Goal: Transaction & Acquisition: Purchase product/service

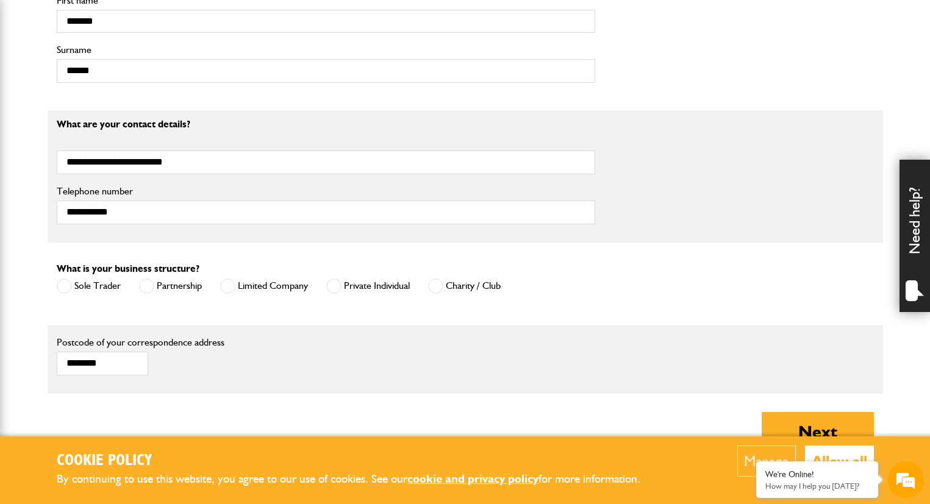
scroll to position [690, 0]
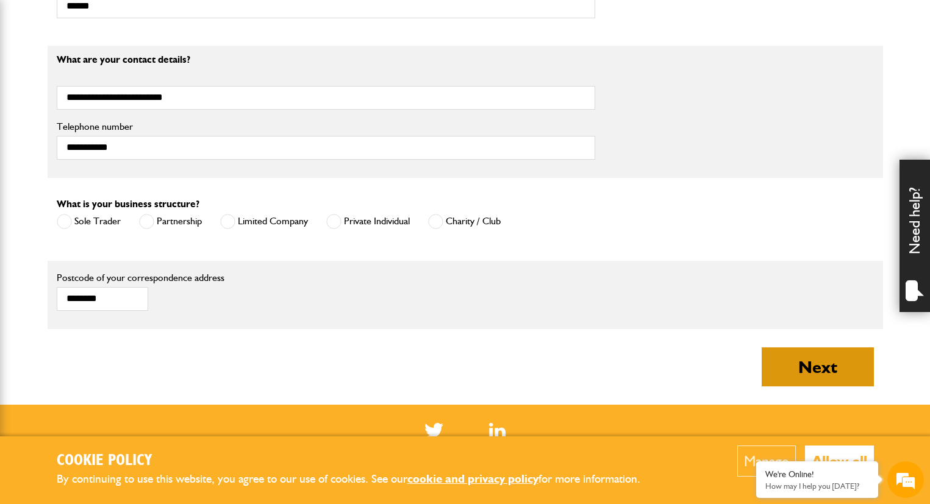
click at [771, 365] on button "Next" at bounding box center [817, 366] width 112 height 39
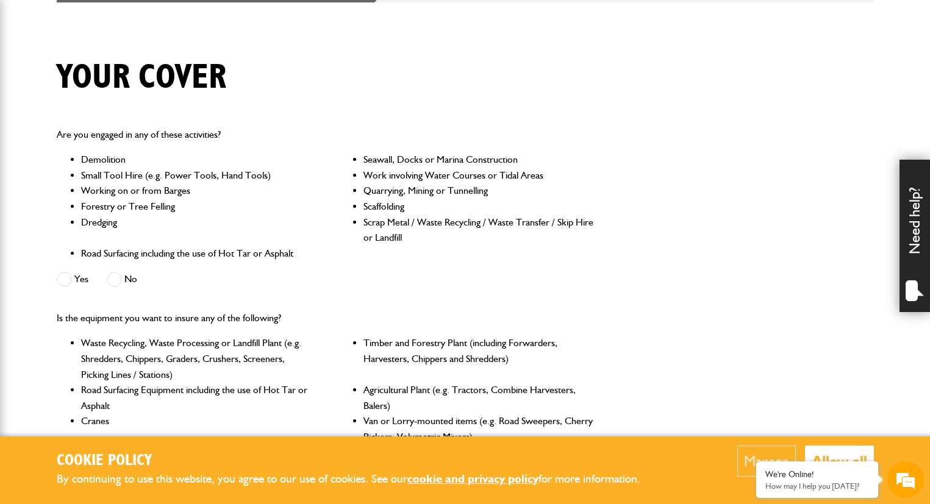
scroll to position [359, 0]
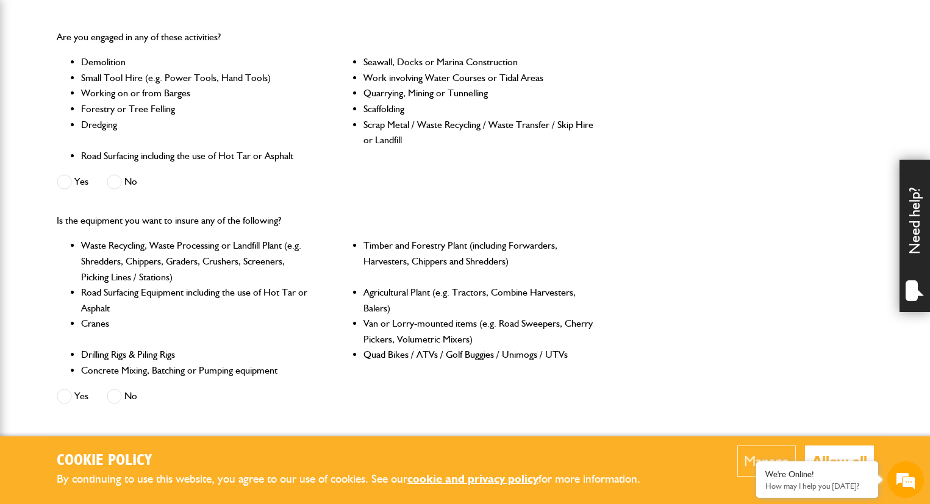
click at [835, 452] on button "Allow all" at bounding box center [839, 461] width 69 height 31
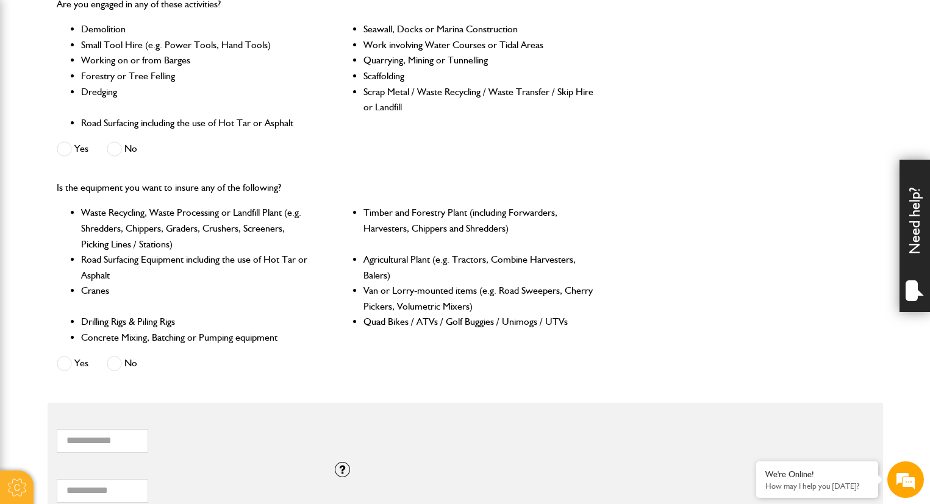
scroll to position [752, 0]
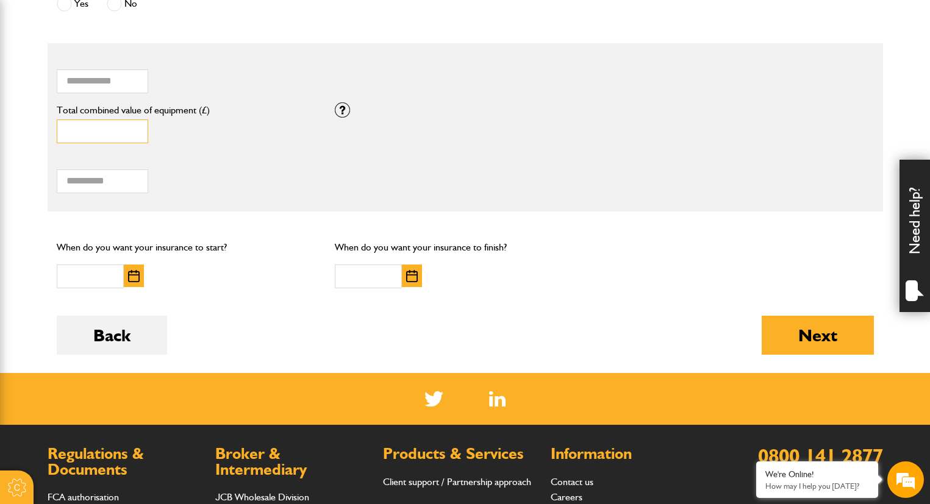
click at [103, 126] on input "*" at bounding box center [102, 131] width 91 height 24
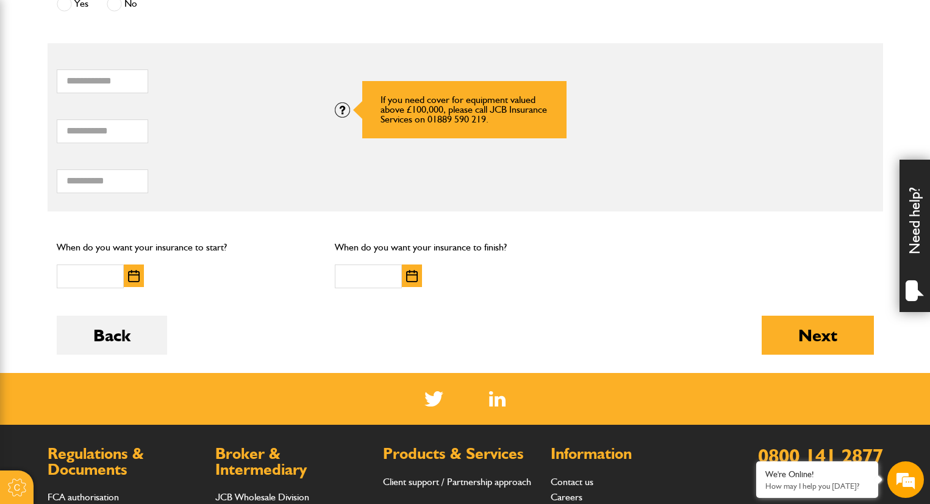
click at [340, 103] on div at bounding box center [342, 109] width 15 height 15
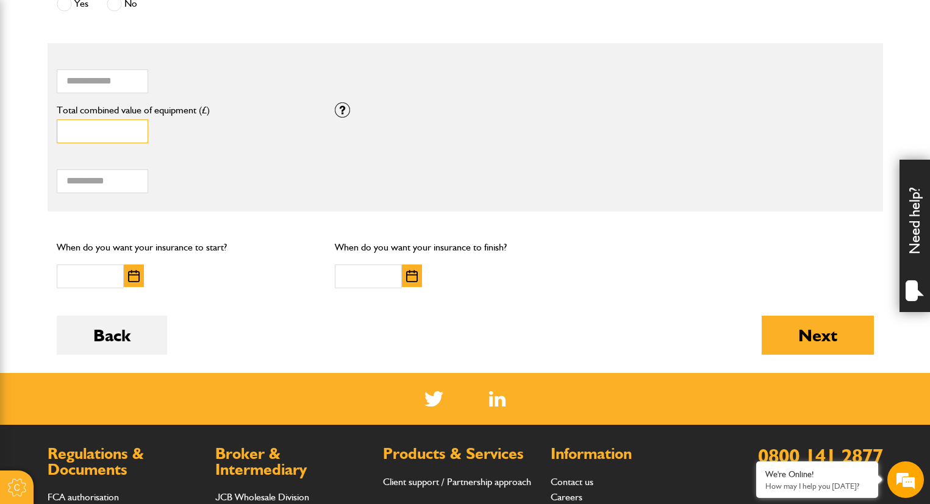
click at [135, 122] on input "*" at bounding box center [102, 131] width 91 height 24
click at [134, 127] on input "*" at bounding box center [102, 131] width 91 height 24
drag, startPoint x: 90, startPoint y: 121, endPoint x: 43, endPoint y: 121, distance: 46.9
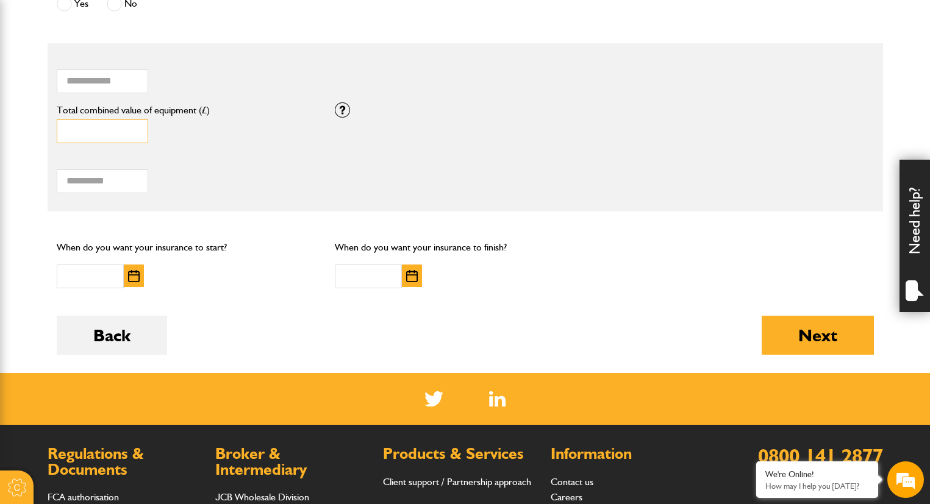
type input "*****"
click at [161, 174] on div "Total hiring fees Please enter a minimum value of 25 for total hiring fees." at bounding box center [187, 174] width 260 height 38
click at [137, 174] on input "**" at bounding box center [102, 181] width 91 height 24
click at [136, 174] on input "**" at bounding box center [102, 181] width 91 height 24
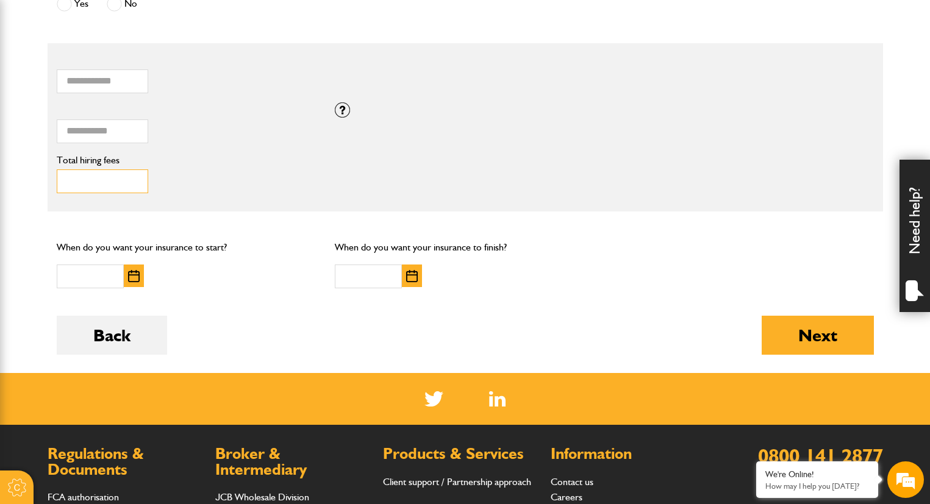
click at [133, 172] on input "**" at bounding box center [102, 181] width 91 height 24
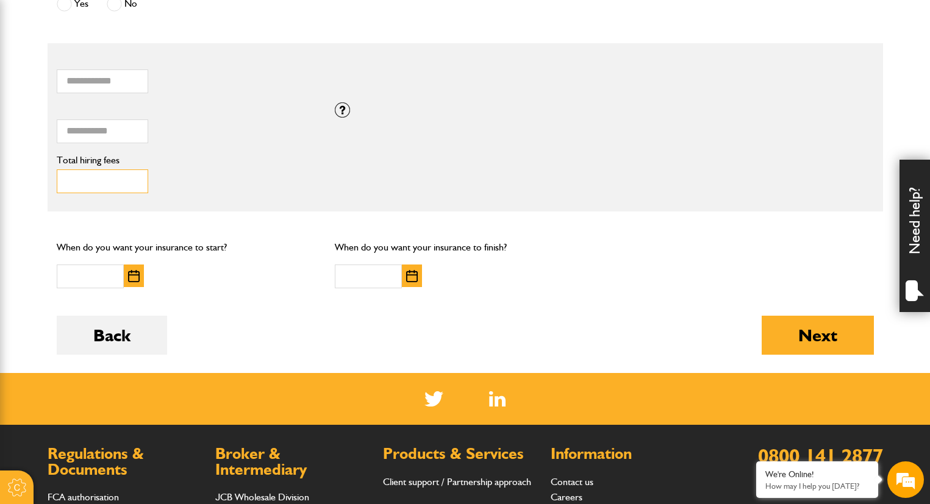
drag, startPoint x: 85, startPoint y: 174, endPoint x: 38, endPoint y: 166, distance: 47.6
type input "***"
click at [141, 273] on button "button" at bounding box center [134, 276] width 20 height 23
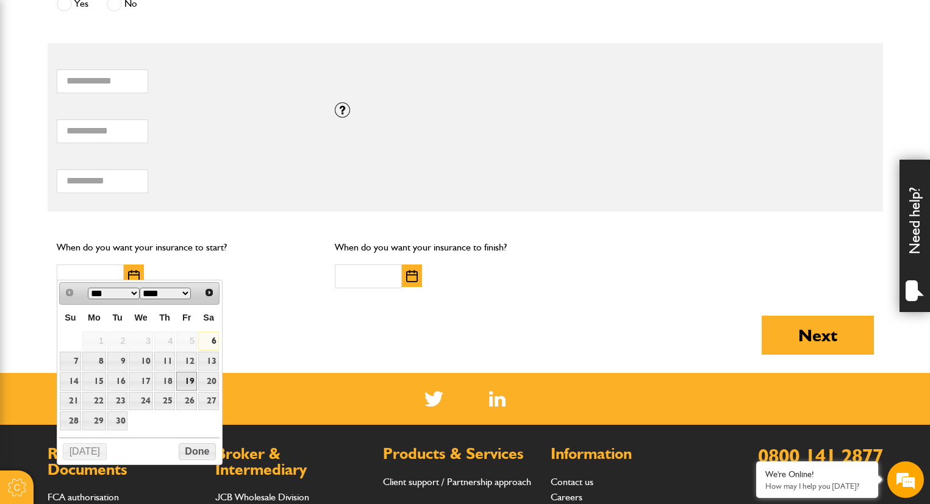
click at [183, 381] on link "19" at bounding box center [186, 381] width 21 height 19
type input "**********"
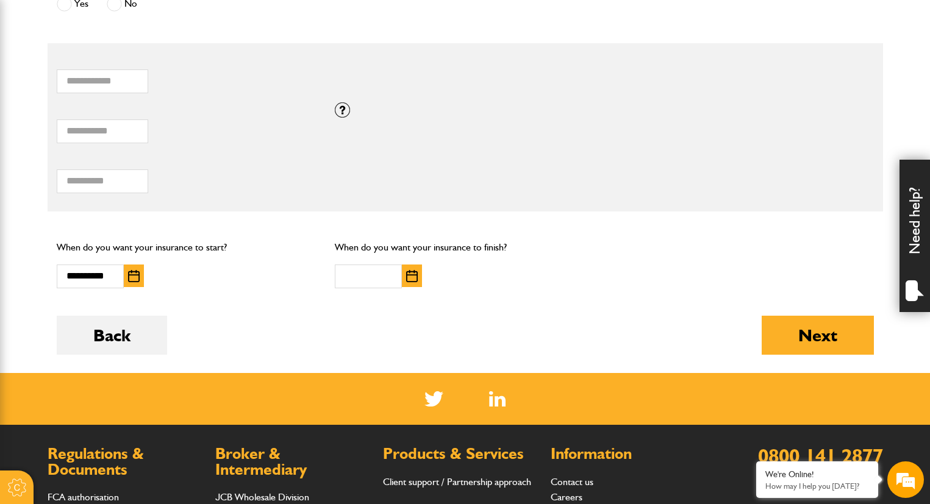
click at [408, 270] on img "button" at bounding box center [412, 276] width 12 height 12
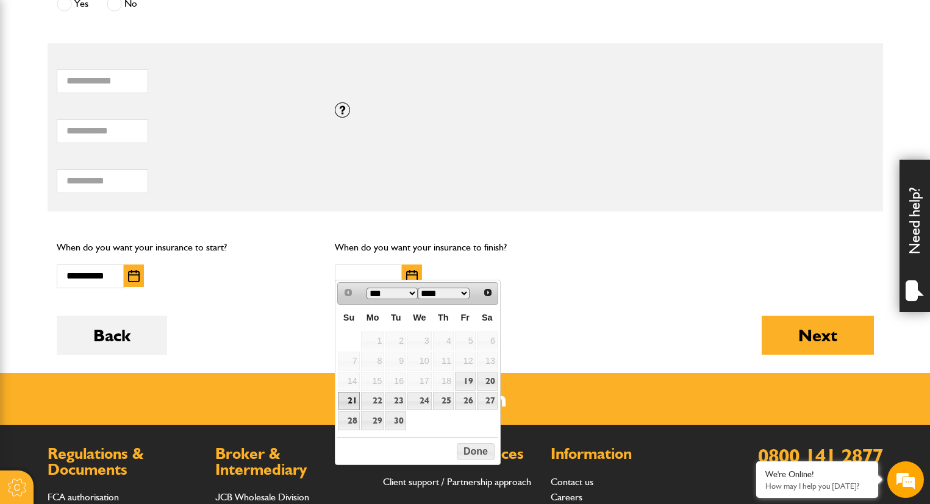
click at [349, 403] on link "21" at bounding box center [348, 401] width 21 height 19
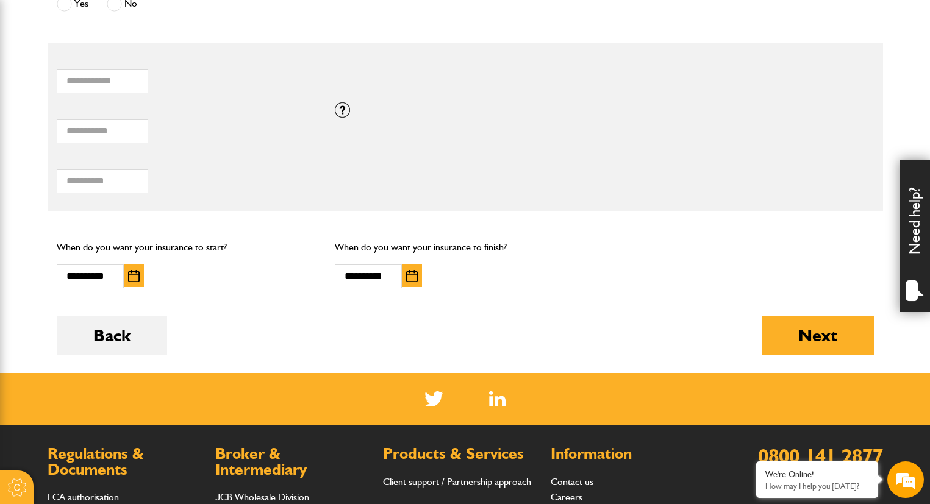
click at [411, 270] on img "button" at bounding box center [412, 276] width 12 height 12
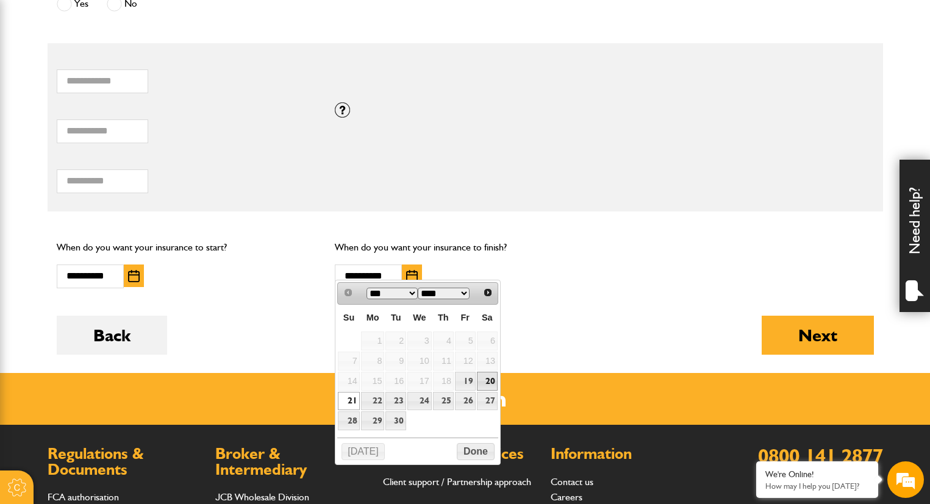
click at [491, 379] on link "20" at bounding box center [487, 381] width 21 height 19
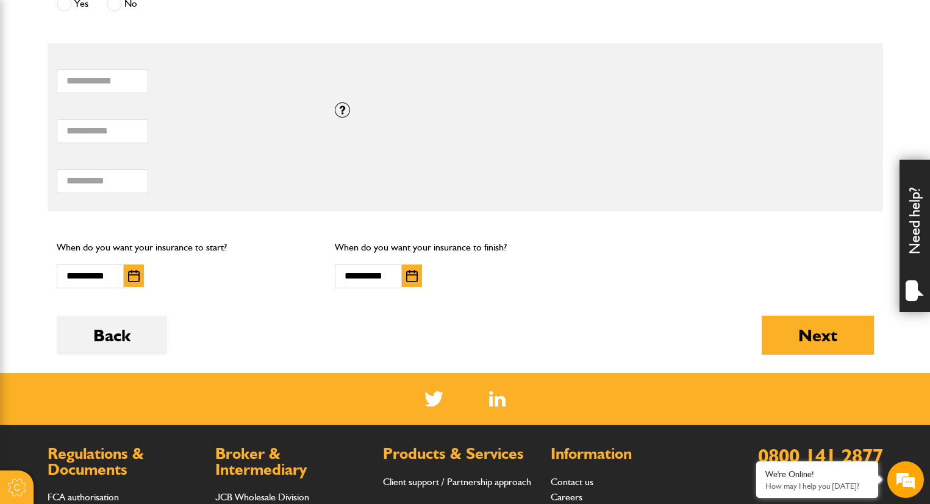
click at [409, 270] on img "button" at bounding box center [412, 276] width 12 height 12
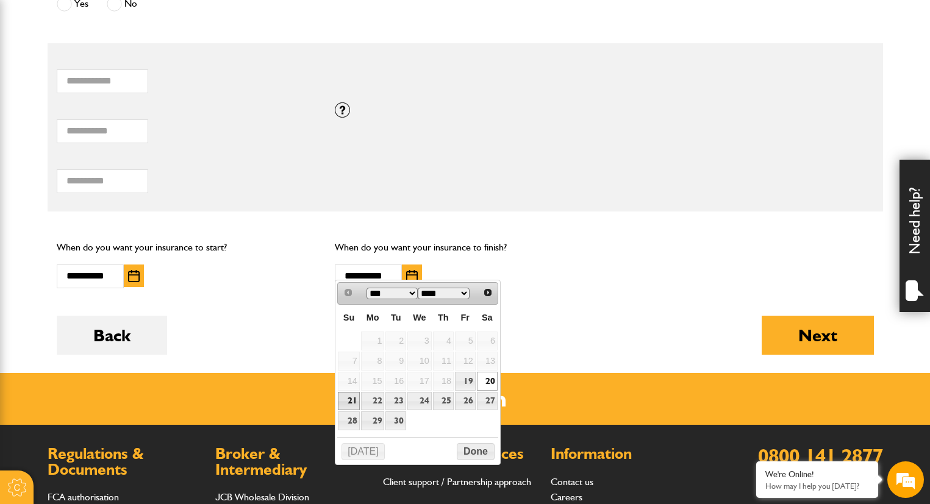
drag, startPoint x: 351, startPoint y: 401, endPoint x: 380, endPoint y: 399, distance: 29.3
click at [351, 400] on link "21" at bounding box center [348, 401] width 21 height 19
type input "**********"
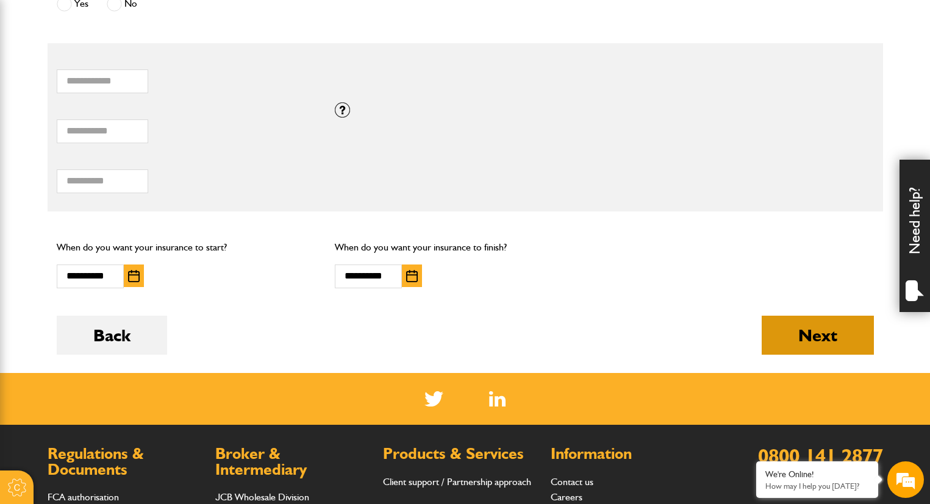
click at [811, 318] on button "Next" at bounding box center [817, 335] width 112 height 39
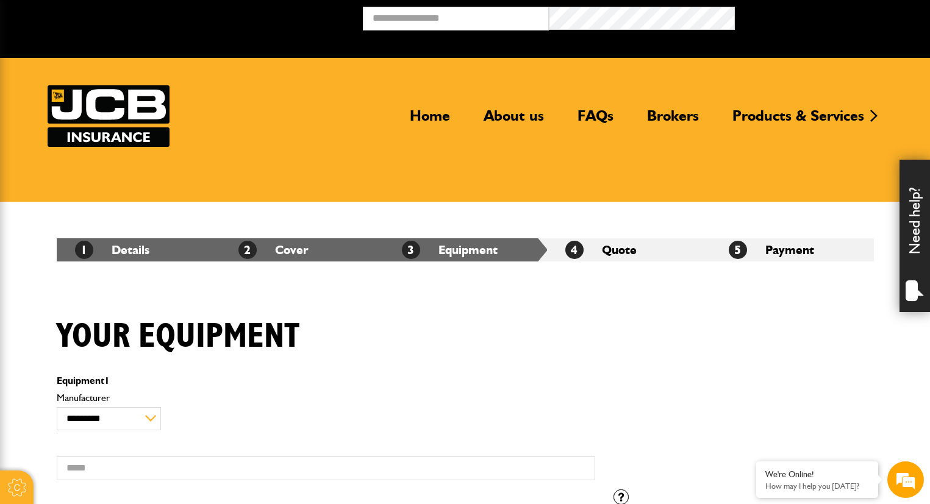
scroll to position [126, 0]
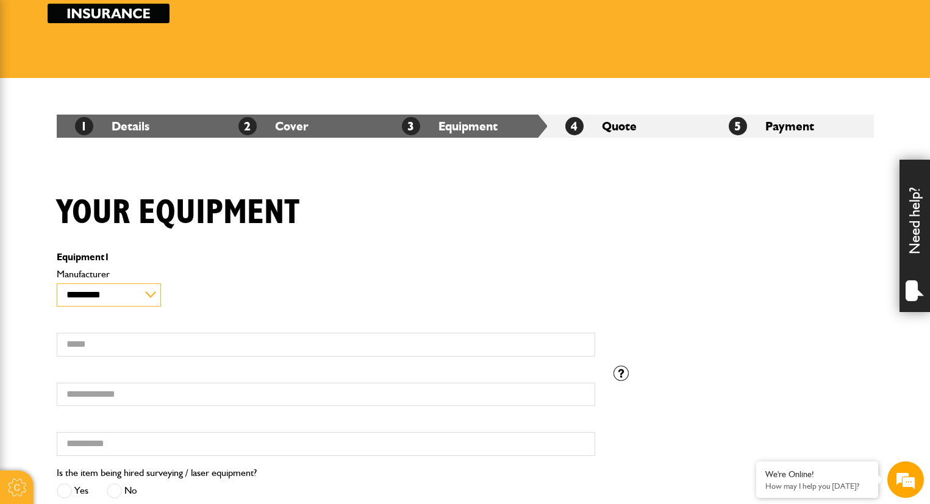
select select "**"
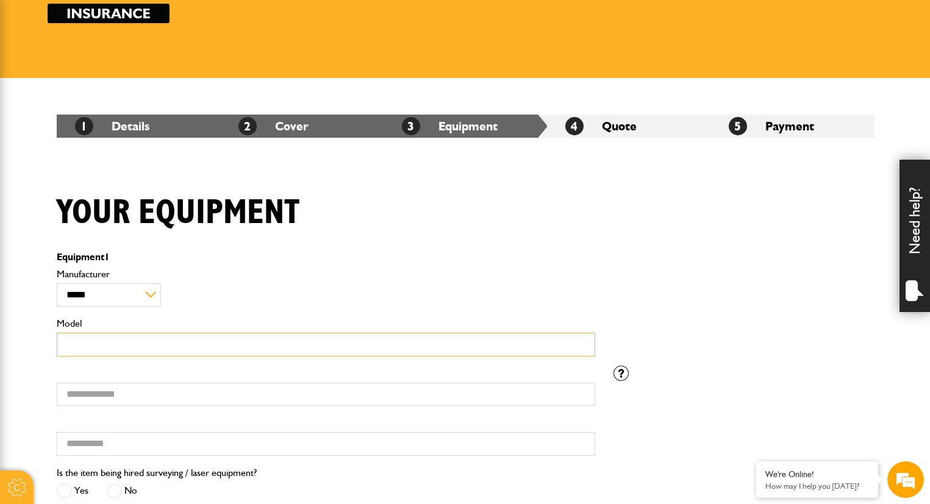
click at [123, 340] on input "Model" at bounding box center [326, 345] width 538 height 24
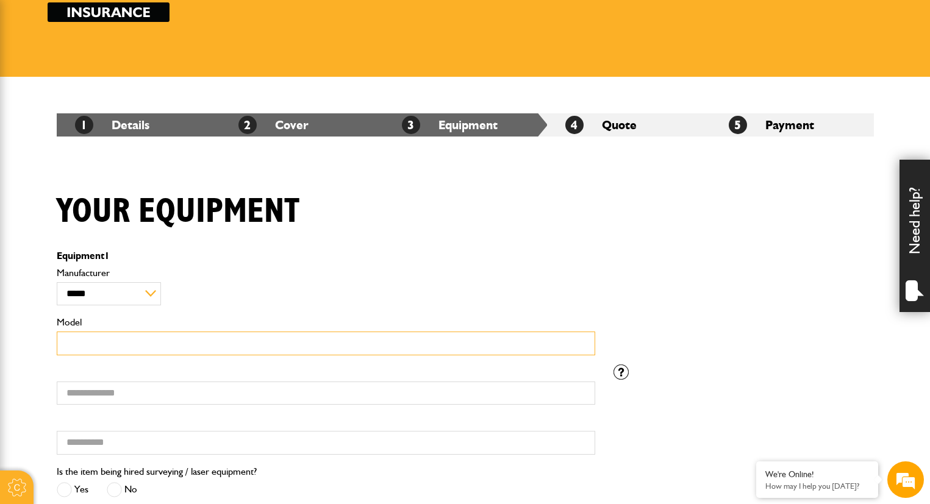
scroll to position [266, 0]
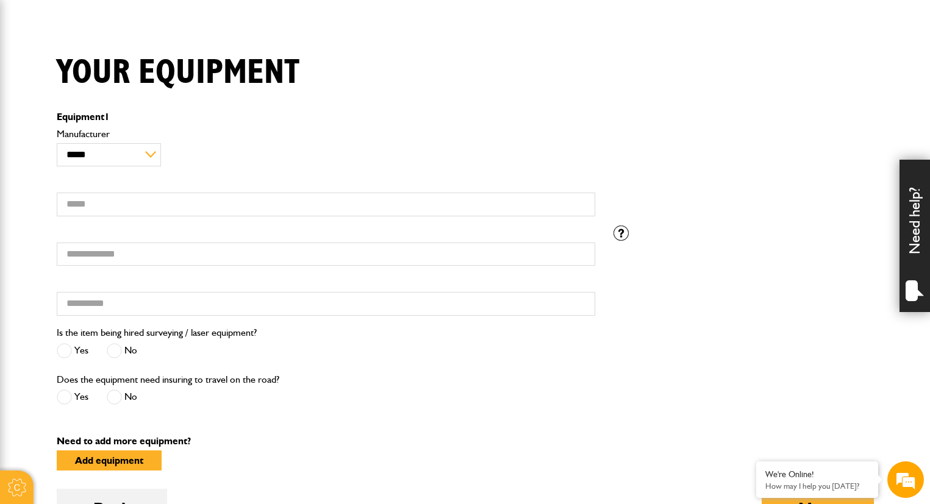
click at [116, 346] on span at bounding box center [114, 350] width 15 height 15
click at [122, 395] on label "No" at bounding box center [122, 397] width 30 height 15
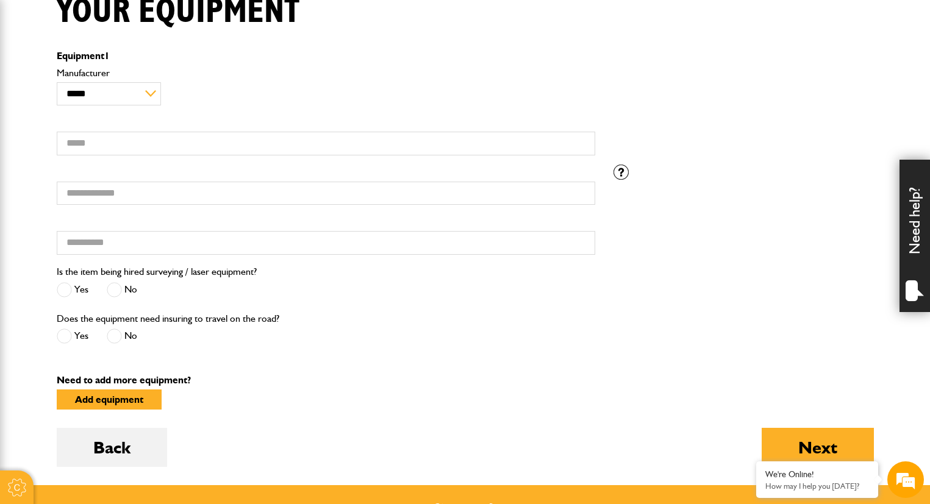
scroll to position [389, 0]
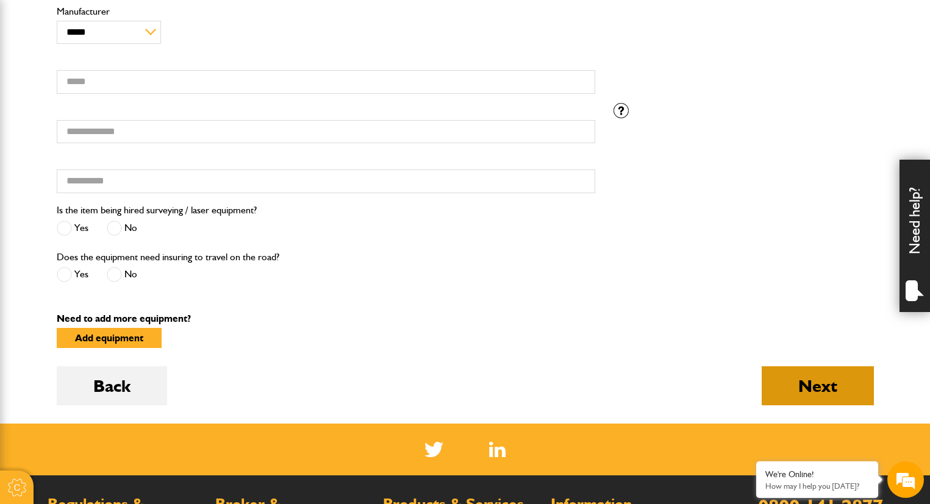
click at [800, 371] on button "Next" at bounding box center [817, 385] width 112 height 39
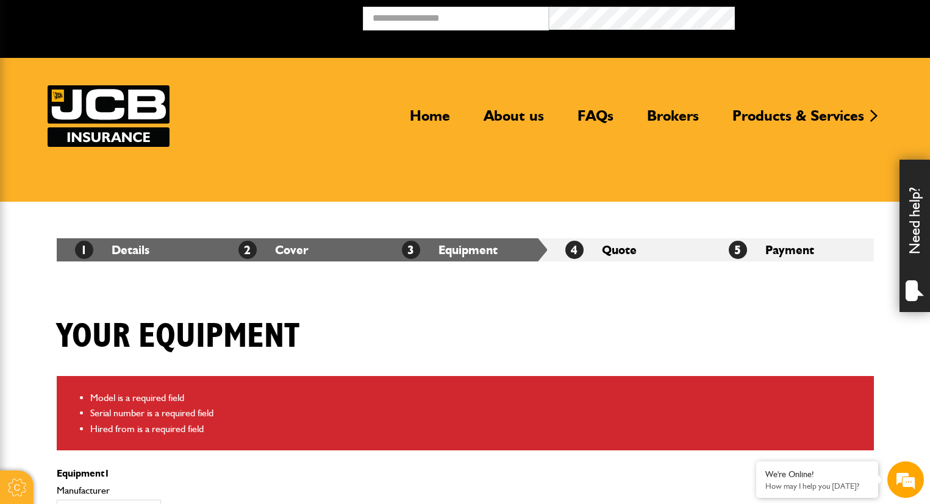
scroll to position [277, 0]
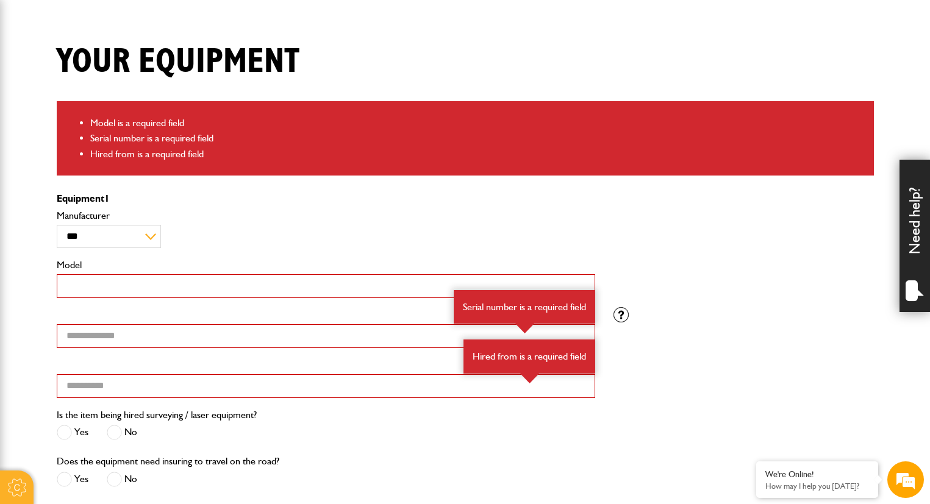
click at [247, 288] on input "Model" at bounding box center [326, 286] width 538 height 24
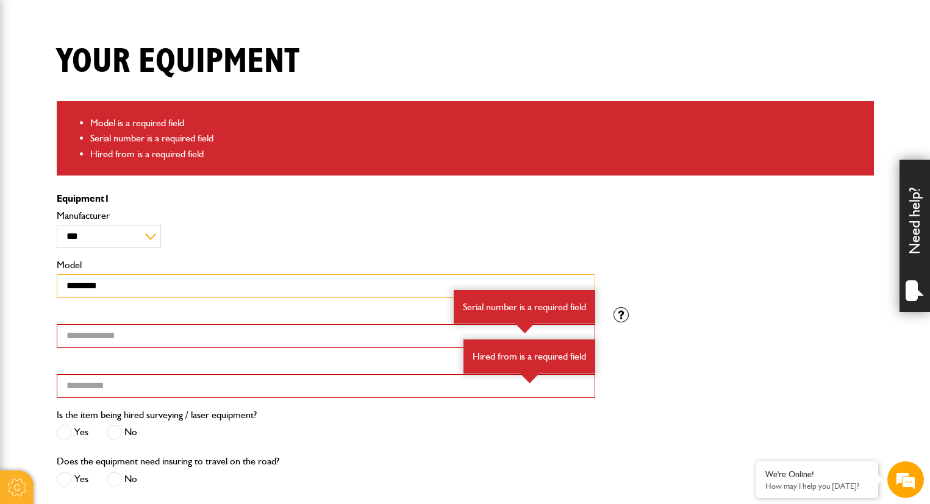
scroll to position [0, 0]
drag, startPoint x: 122, startPoint y: 287, endPoint x: 39, endPoint y: 276, distance: 83.7
click at [39, 276] on body "Cookie Options You can control which cookies we use with the form below. Please…" at bounding box center [465, 349] width 930 height 1253
paste input "**********"
type input "**********"
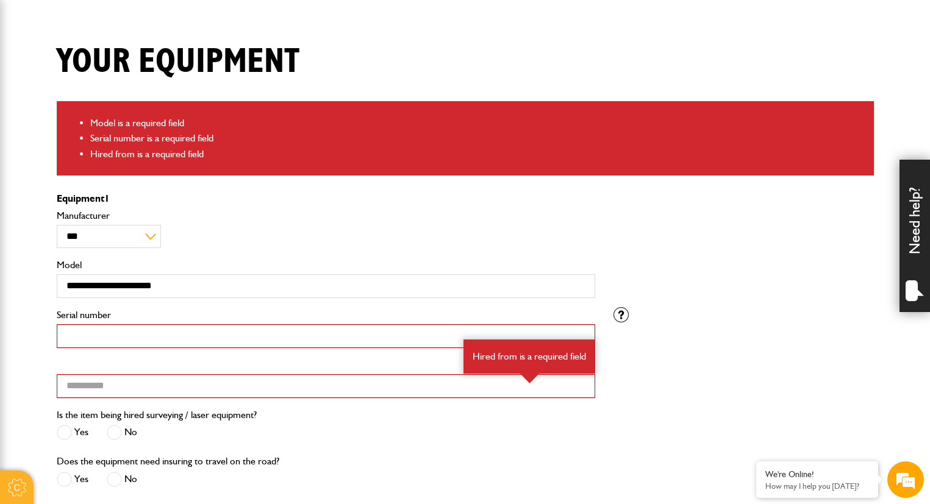
click at [193, 330] on input "Serial number" at bounding box center [326, 336] width 538 height 24
paste input "********"
type input "********"
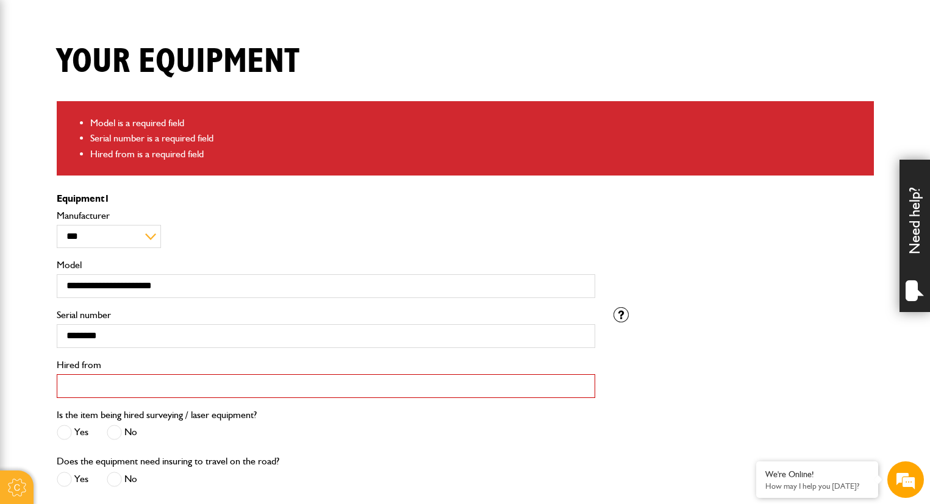
click at [182, 383] on input "Hired from" at bounding box center [326, 386] width 538 height 24
click at [69, 385] on input "Hired from" at bounding box center [326, 386] width 538 height 24
type input "*"
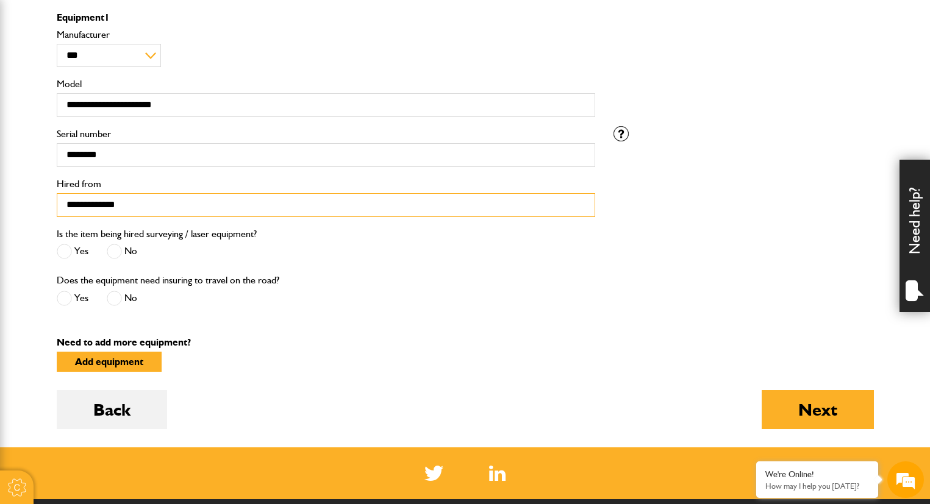
scroll to position [478, 0]
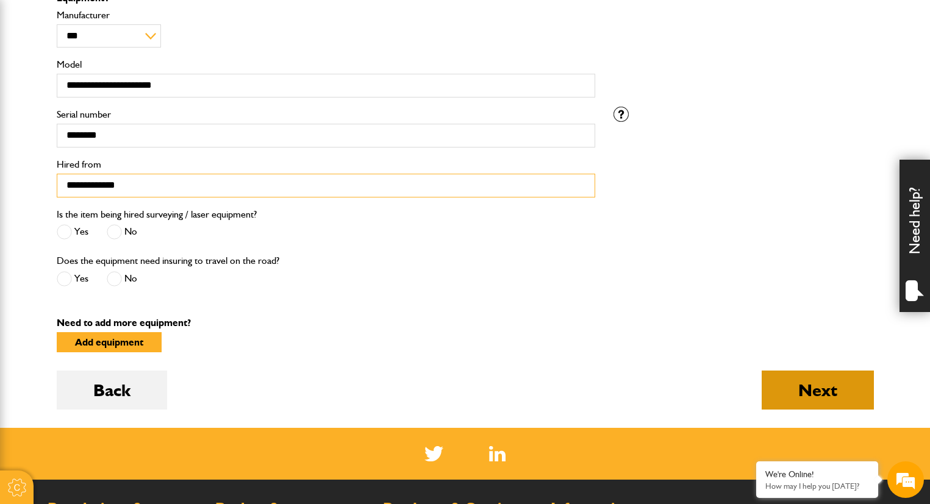
type input "**********"
click at [845, 393] on button "Next" at bounding box center [817, 390] width 112 height 39
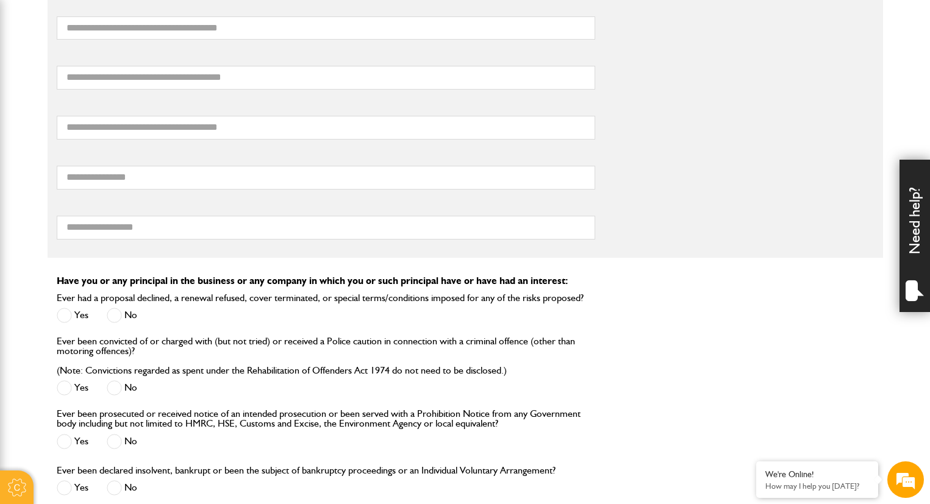
scroll to position [1234, 0]
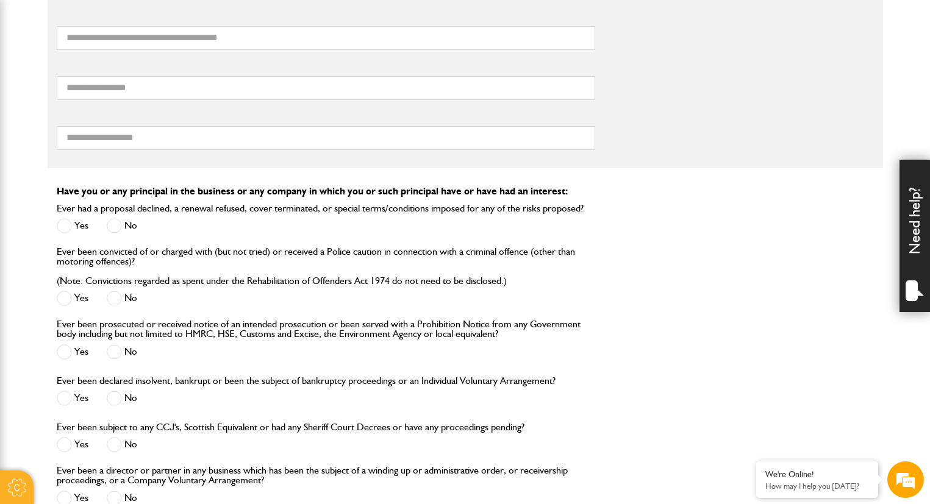
click at [116, 218] on span at bounding box center [114, 225] width 15 height 15
click at [119, 293] on span at bounding box center [114, 298] width 15 height 15
click at [117, 344] on span at bounding box center [114, 351] width 15 height 15
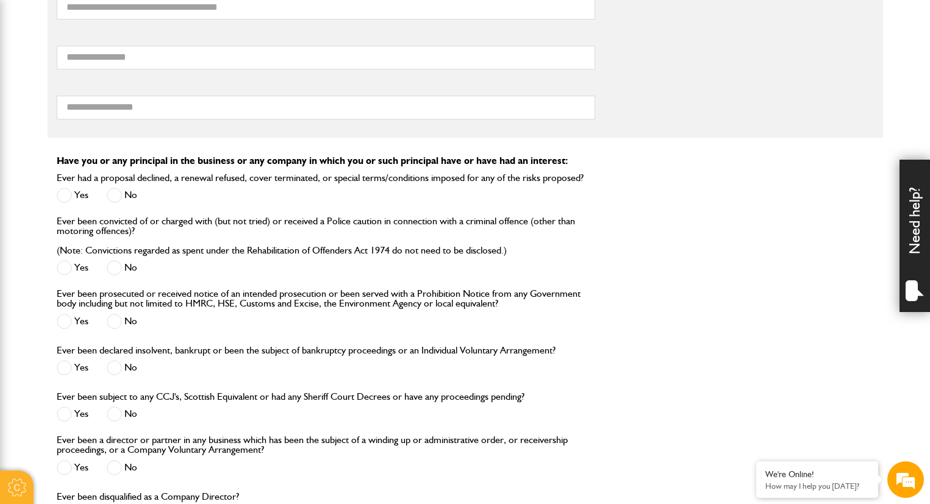
scroll to position [1279, 0]
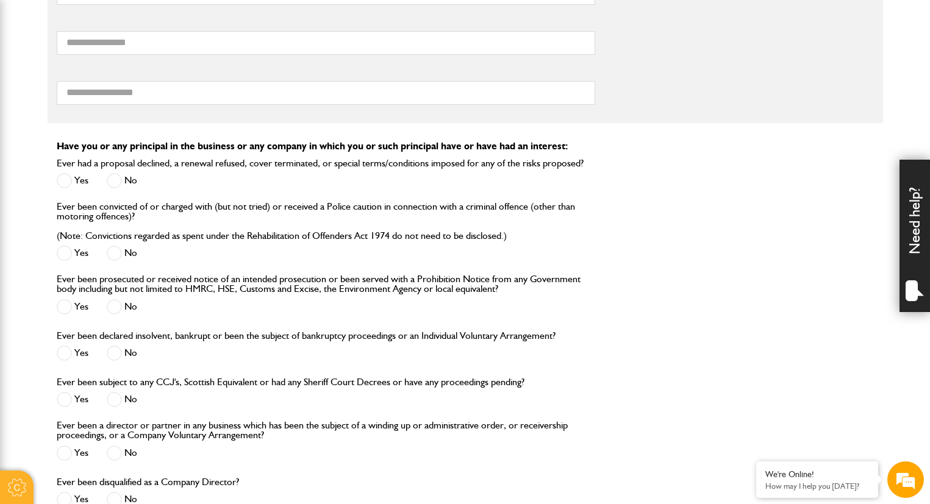
click at [115, 348] on span at bounding box center [114, 353] width 15 height 15
click at [120, 395] on span at bounding box center [114, 399] width 15 height 15
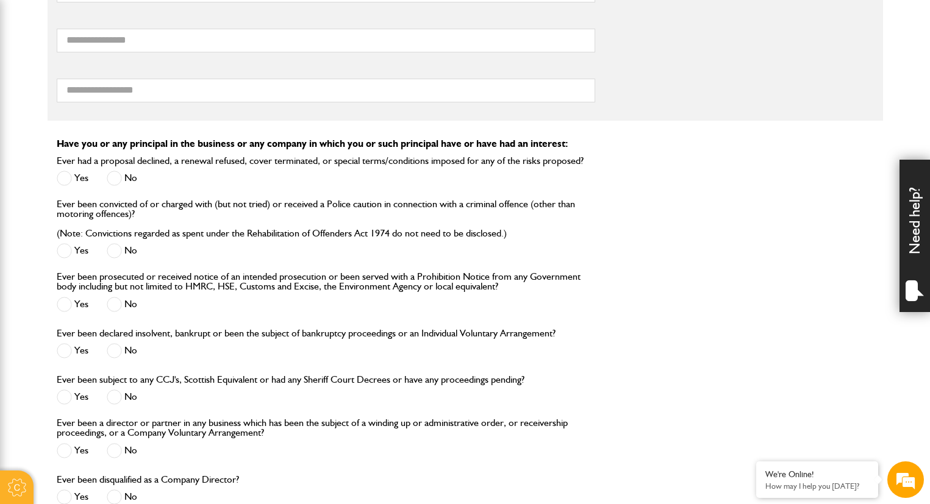
scroll to position [1300, 0]
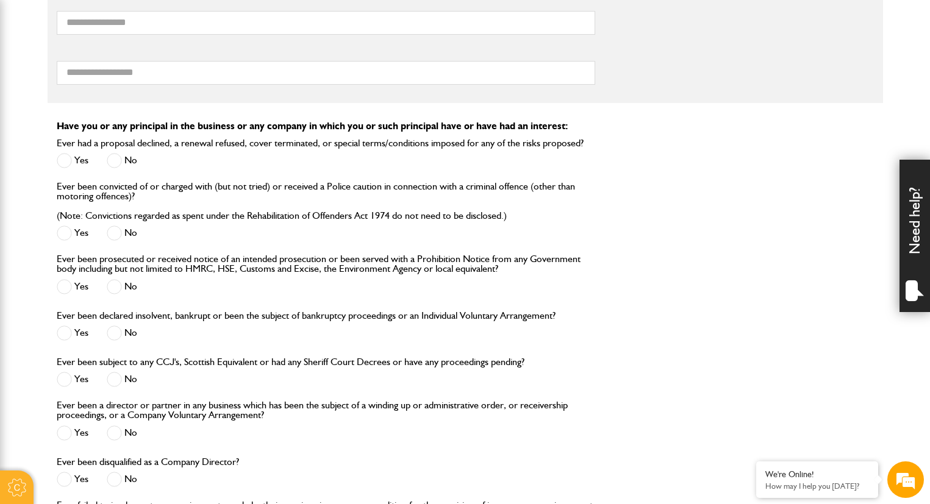
click at [114, 425] on span at bounding box center [114, 432] width 15 height 15
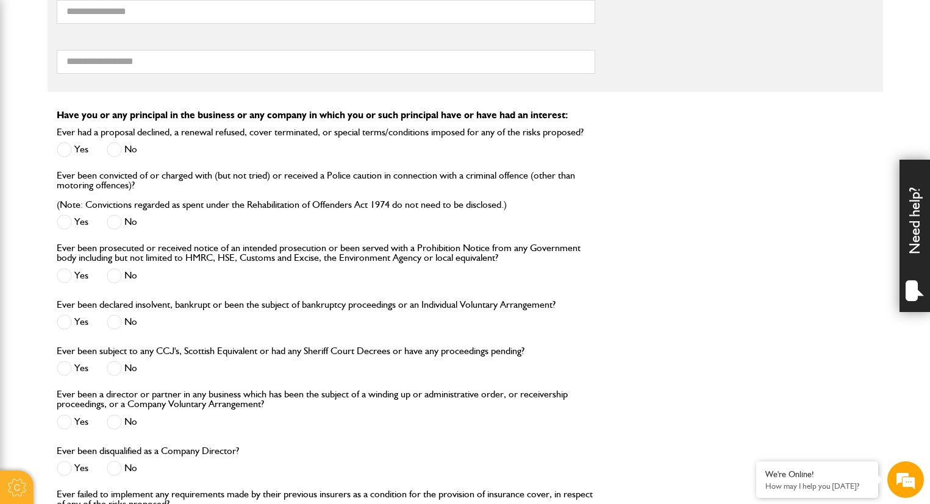
scroll to position [1383, 0]
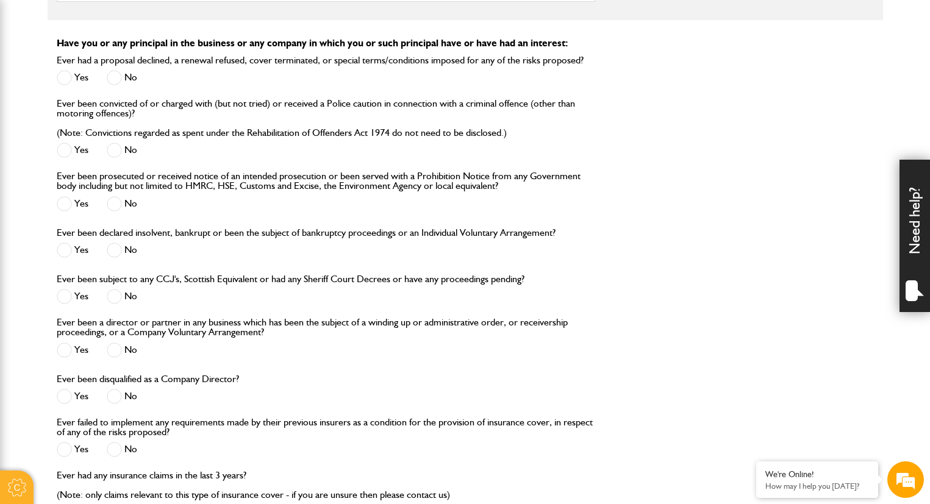
click at [120, 391] on span at bounding box center [114, 396] width 15 height 15
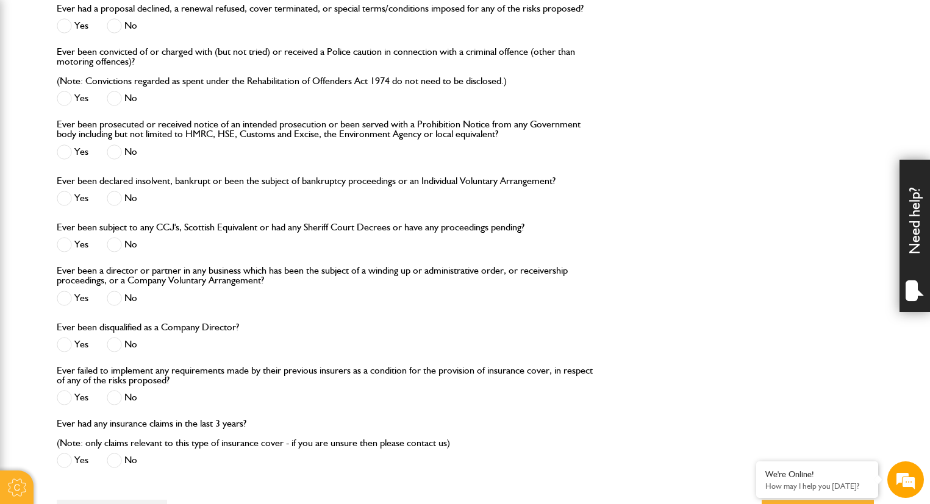
scroll to position [1484, 0]
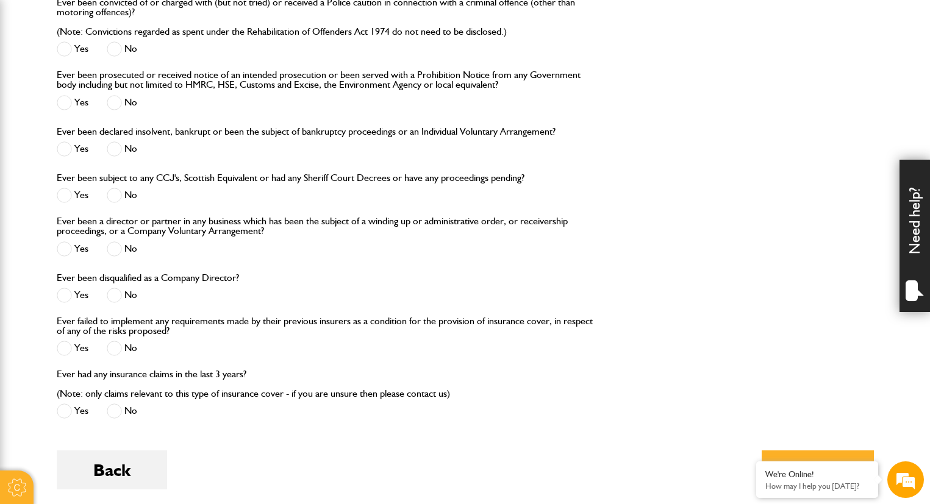
click at [118, 341] on span at bounding box center [114, 348] width 15 height 15
click at [121, 407] on span at bounding box center [114, 411] width 15 height 15
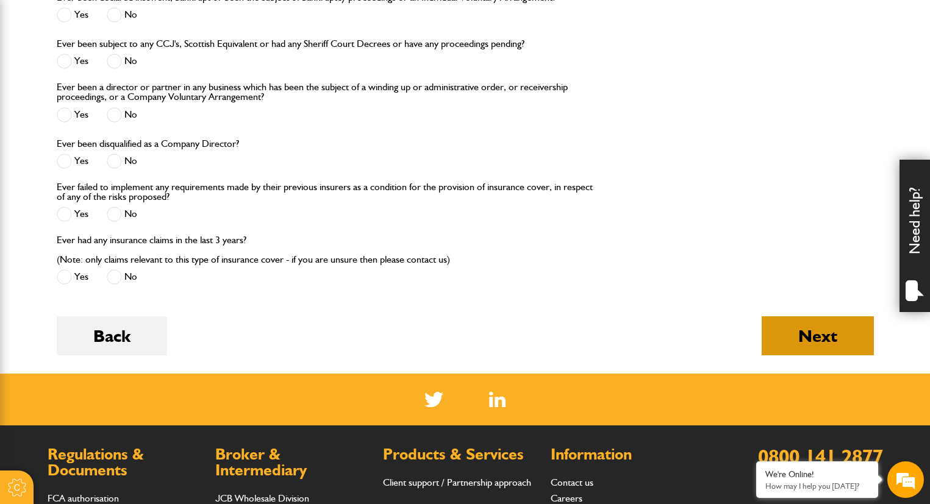
click at [833, 340] on button "Next" at bounding box center [817, 335] width 112 height 39
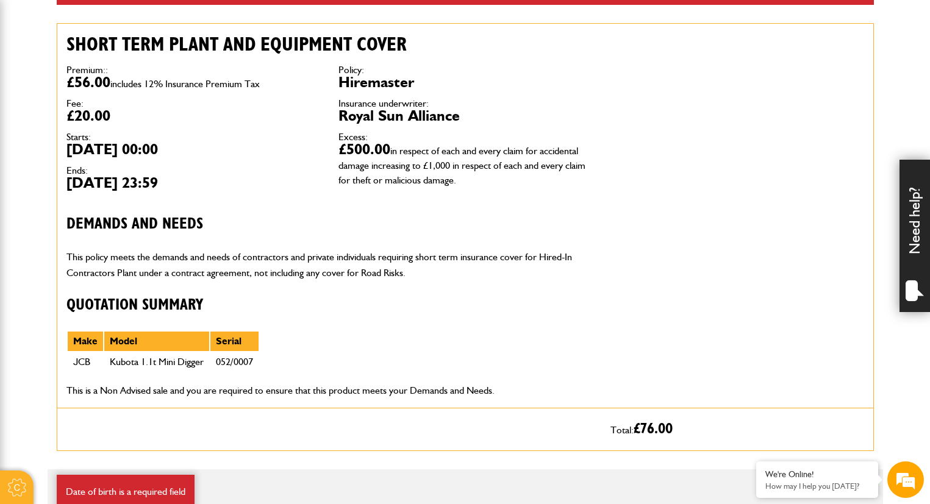
scroll to position [673, 0]
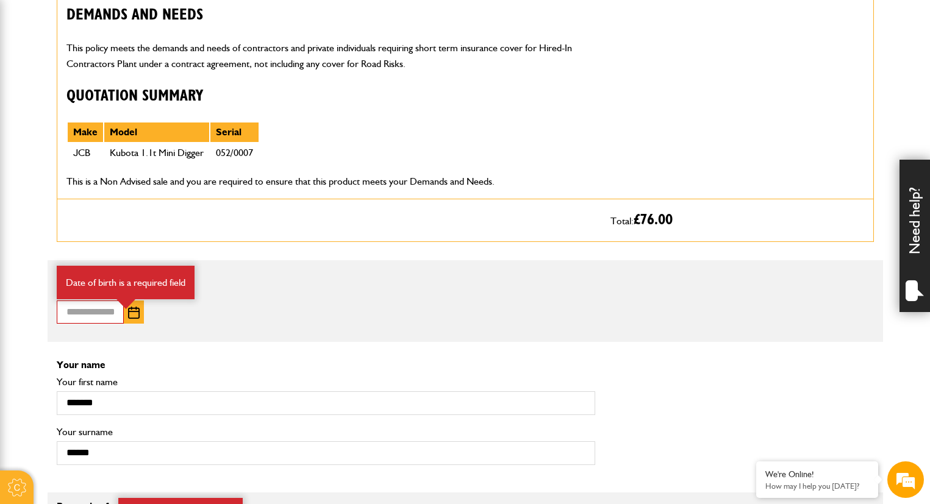
click at [135, 311] on img "button" at bounding box center [134, 313] width 12 height 12
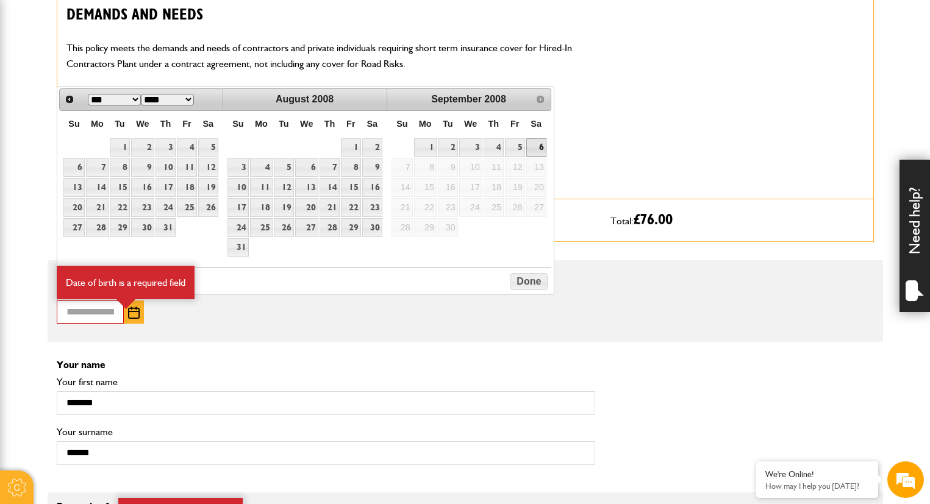
scroll to position [0, 0]
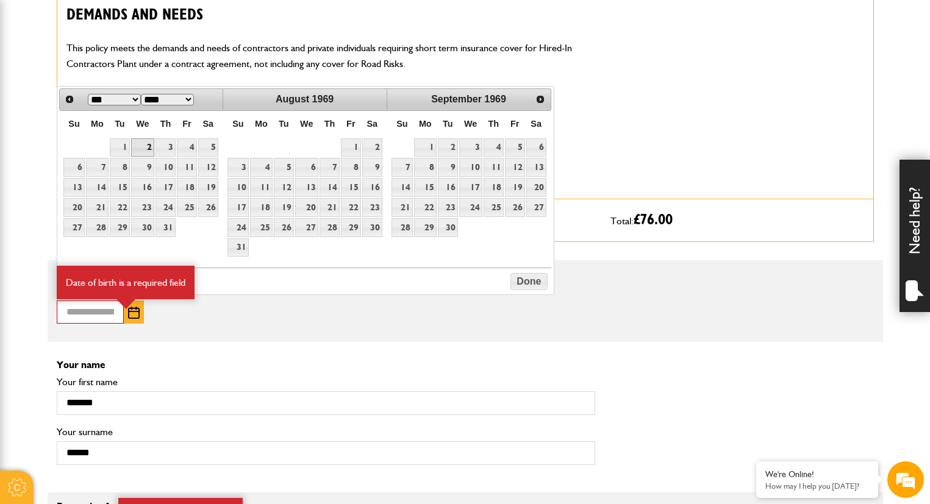
click at [141, 144] on link "2" at bounding box center [142, 147] width 23 height 19
type input "**********"
